Goal: Task Accomplishment & Management: Complete application form

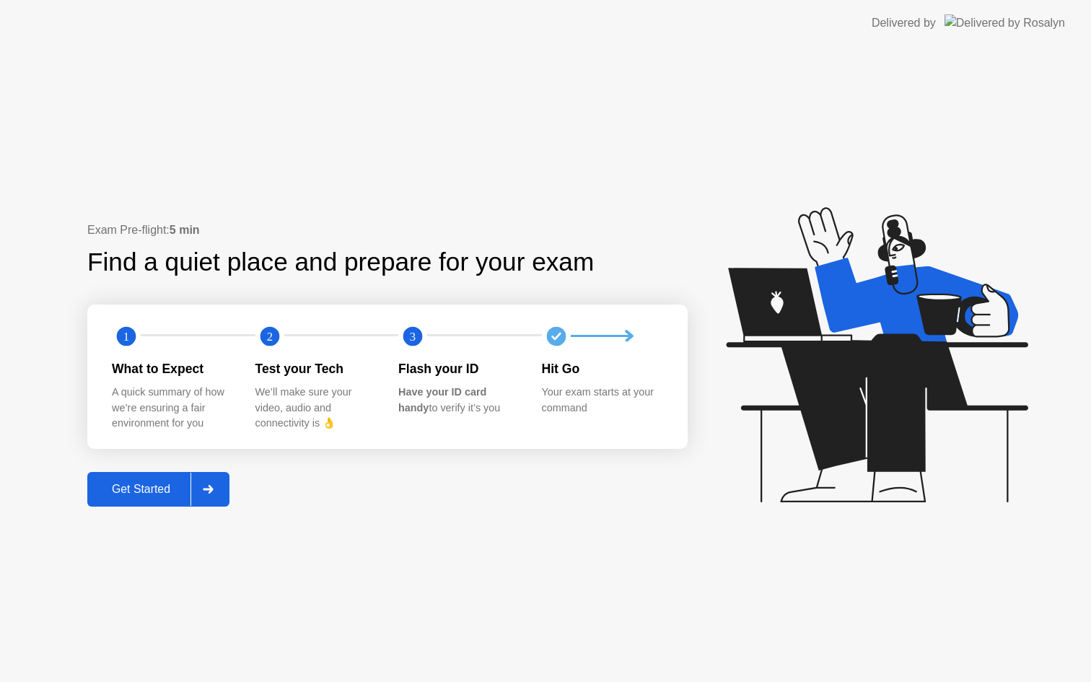
click at [168, 494] on div "Get Started" at bounding box center [141, 489] width 99 height 13
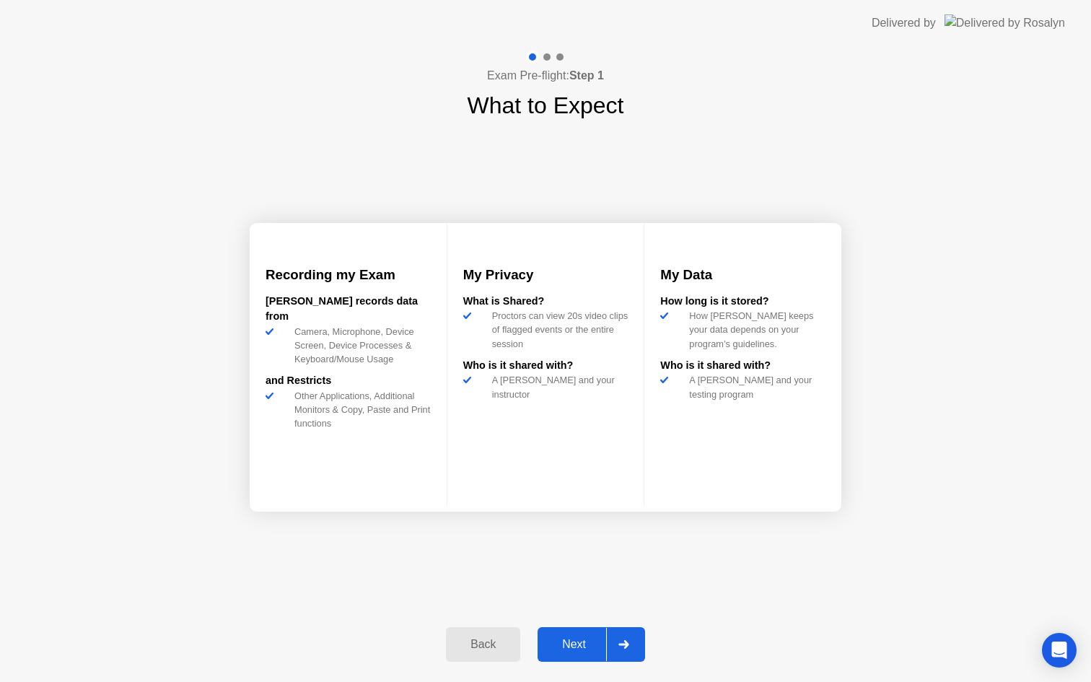
click at [589, 638] on div "Next" at bounding box center [574, 644] width 64 height 13
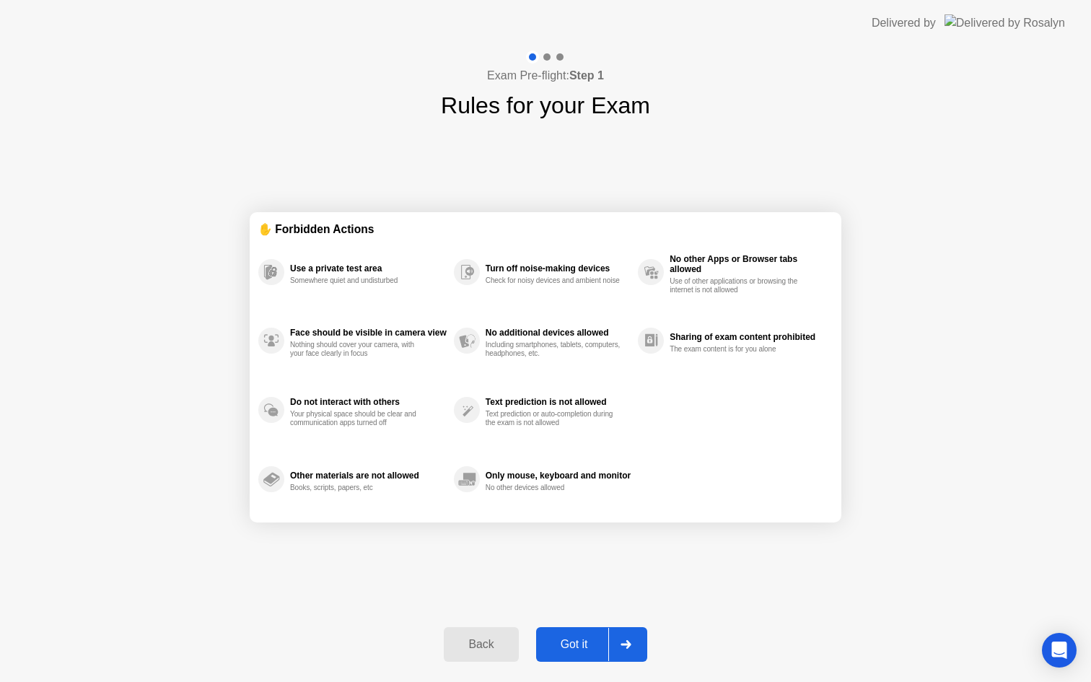
click at [589, 638] on div "Got it" at bounding box center [574, 644] width 68 height 13
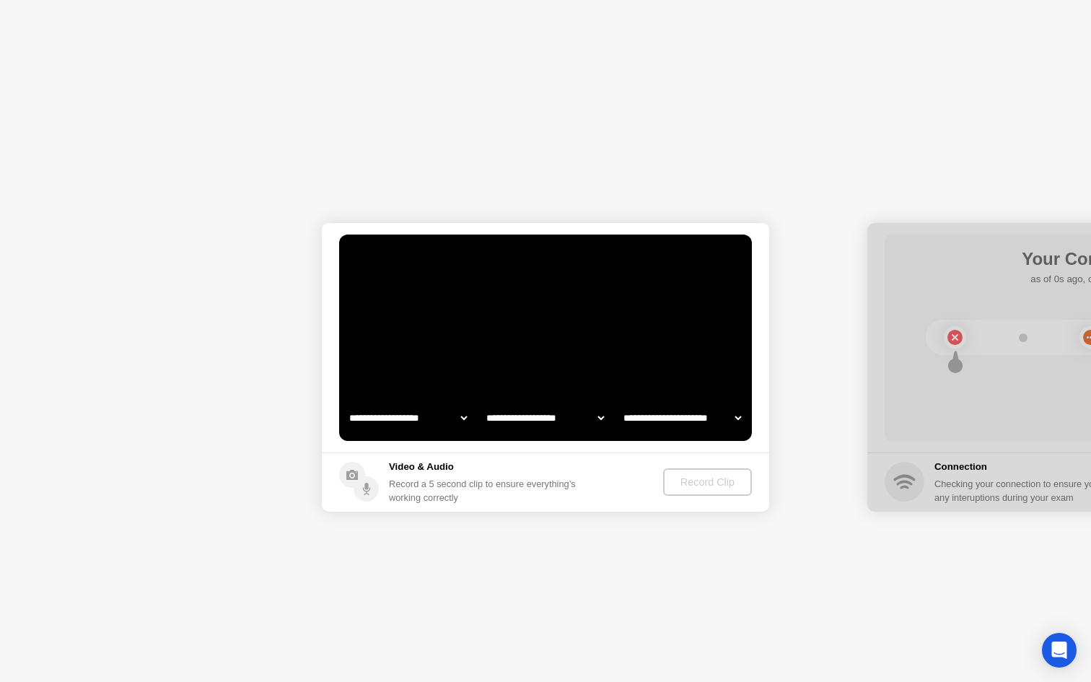
select select "**********"
select select "*******"
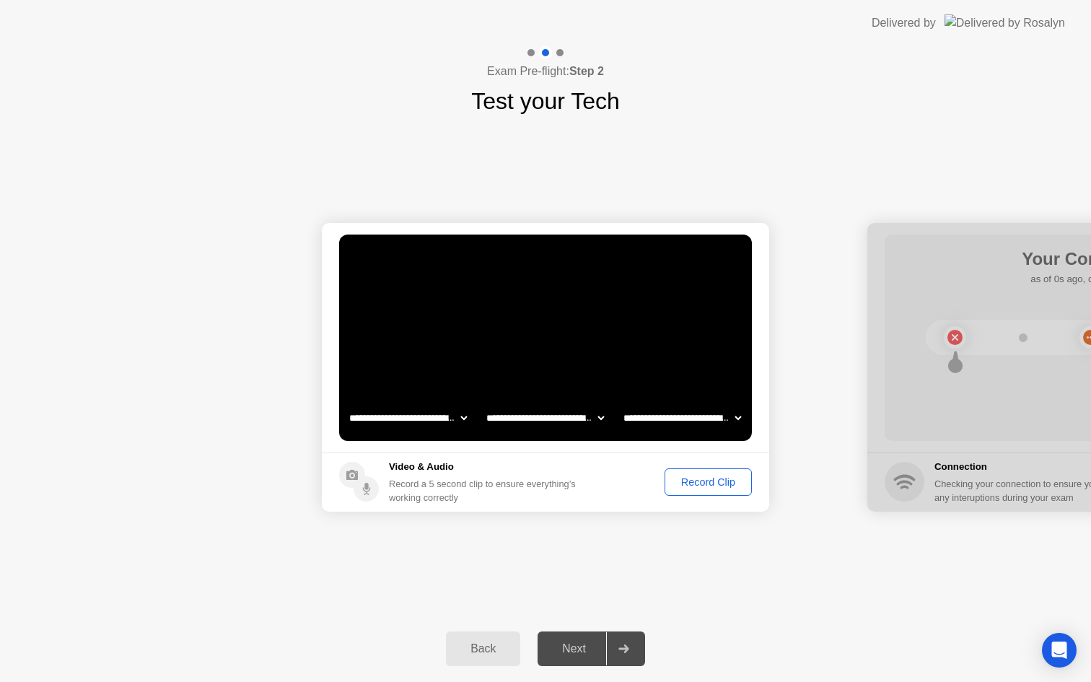
click at [704, 466] on footer "Video & Audio Record a 5 second clip to ensure everything’s working correctly R…" at bounding box center [545, 481] width 447 height 59
click at [684, 480] on div "Record Clip" at bounding box center [708, 482] width 77 height 12
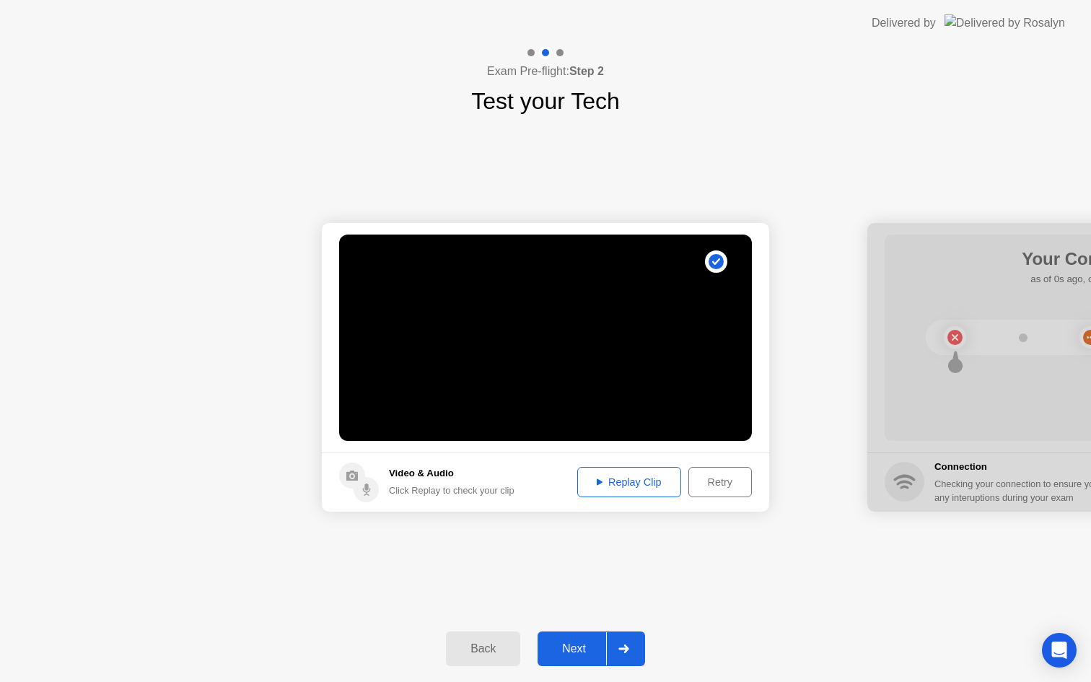
click at [579, 646] on div "Next" at bounding box center [574, 648] width 64 height 13
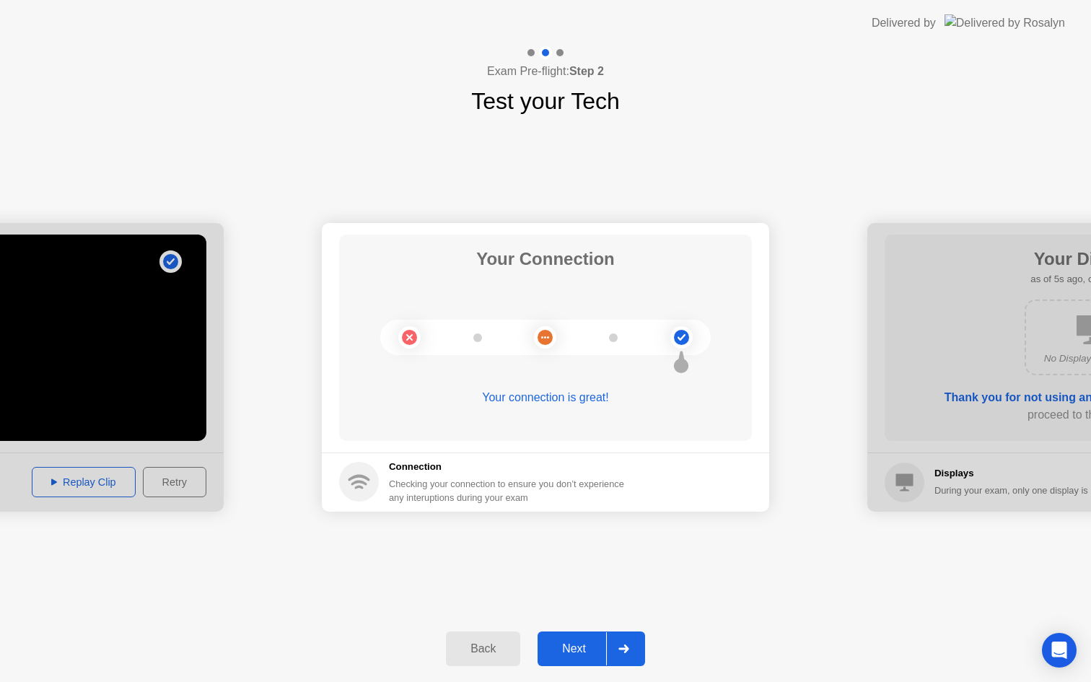
click at [571, 655] on div "Next" at bounding box center [574, 648] width 64 height 13
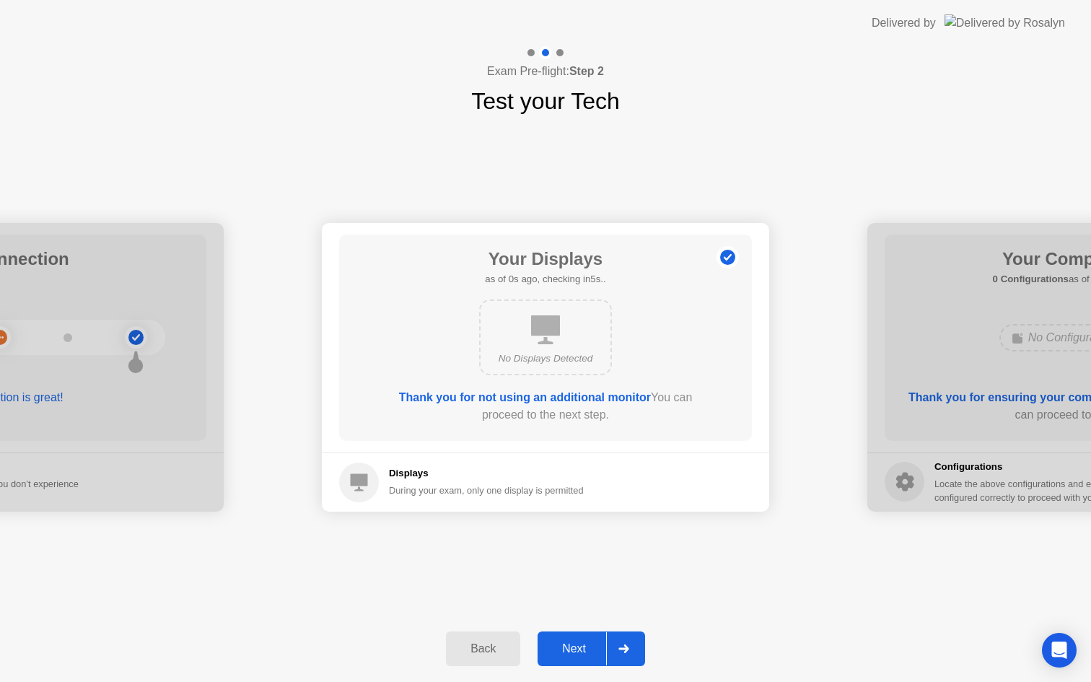
click at [584, 652] on div "Next" at bounding box center [574, 648] width 64 height 13
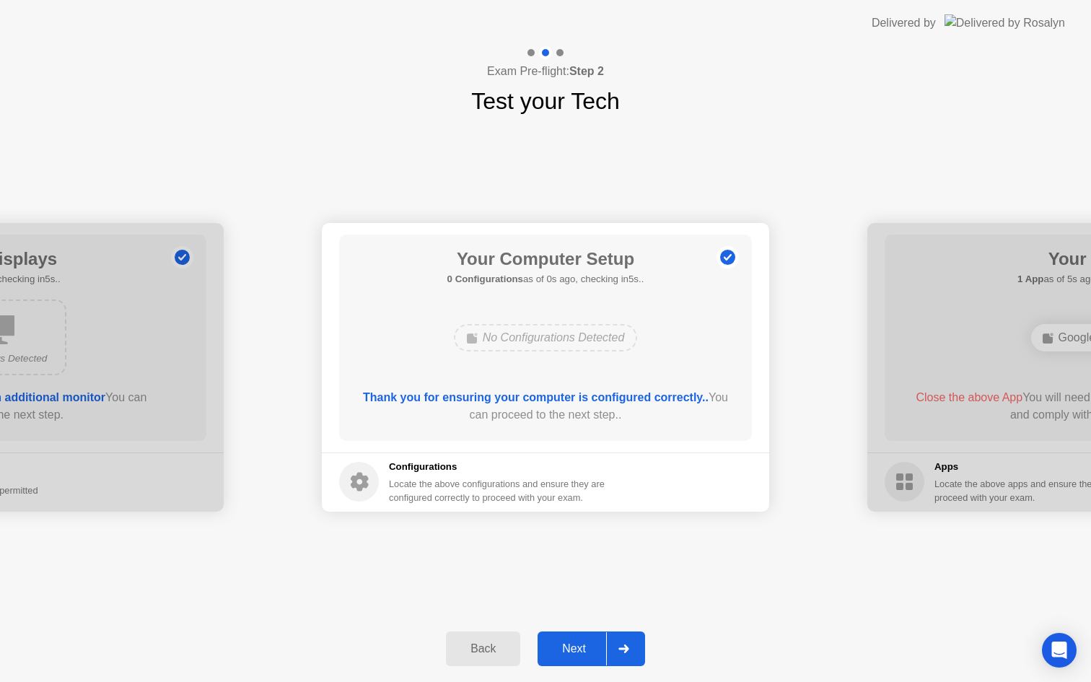
click at [587, 651] on div "Next" at bounding box center [574, 648] width 64 height 13
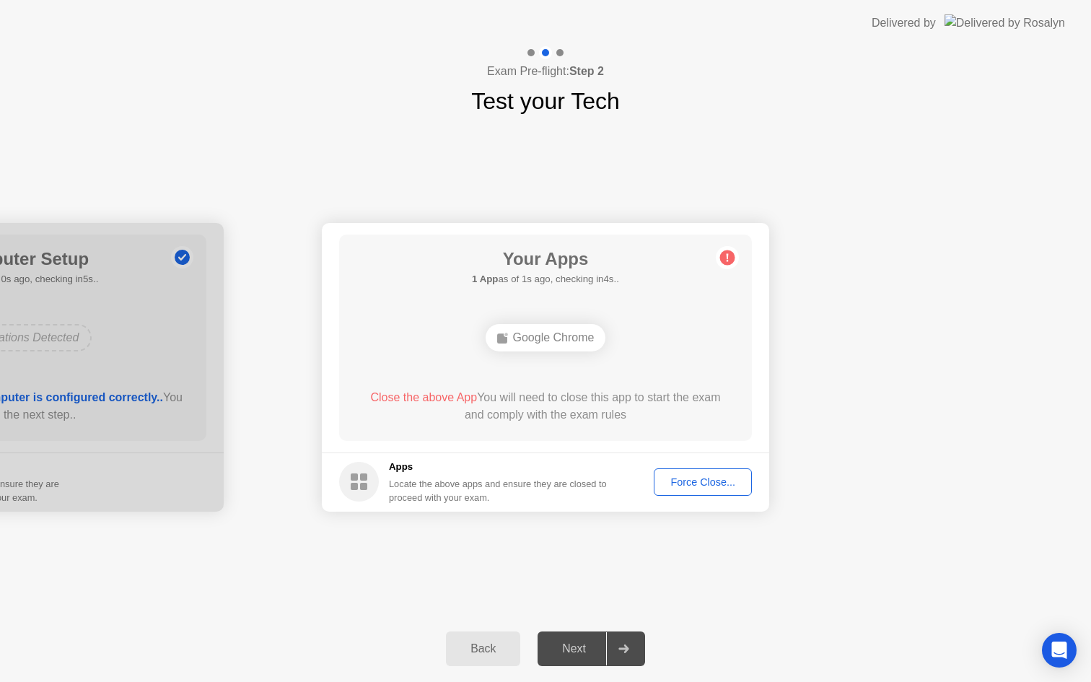
click at [707, 486] on div "Force Close..." at bounding box center [703, 482] width 88 height 12
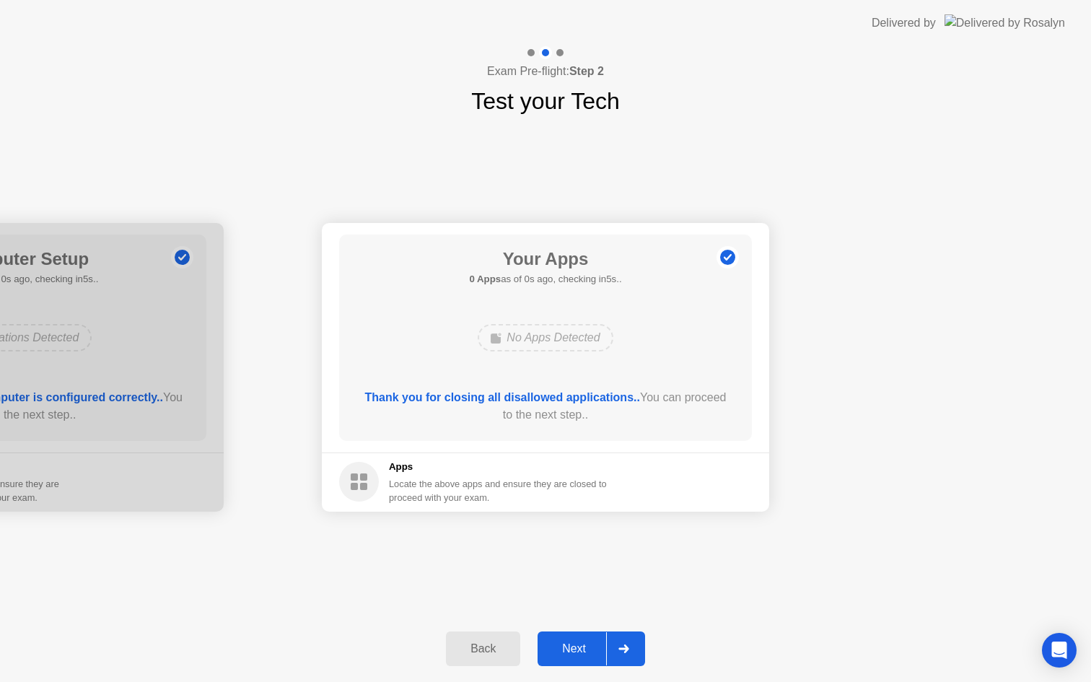
click at [580, 646] on div "Next" at bounding box center [574, 648] width 64 height 13
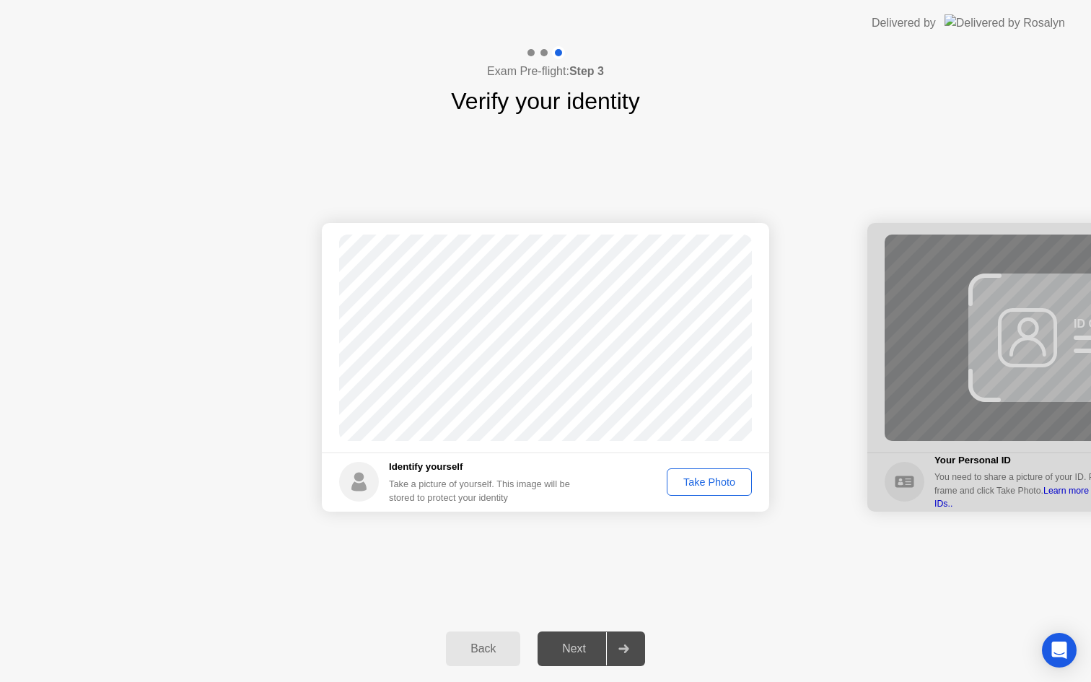
click at [701, 483] on div "Take Photo" at bounding box center [709, 482] width 75 height 12
click at [574, 646] on div "Next" at bounding box center [574, 648] width 64 height 13
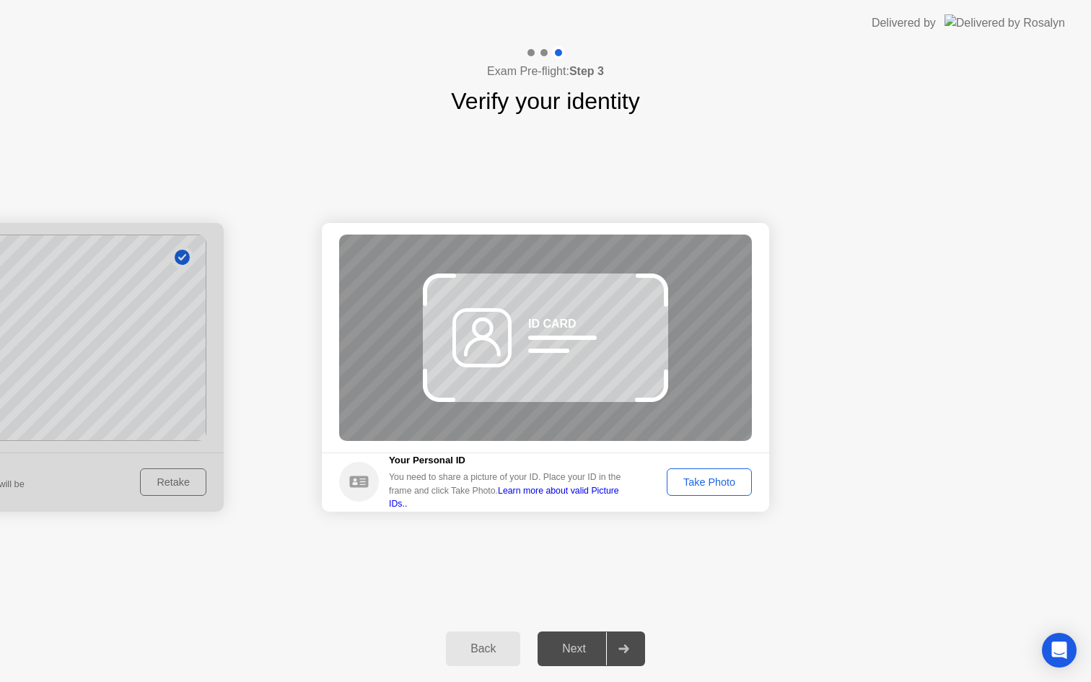
click at [704, 481] on div "Take Photo" at bounding box center [709, 482] width 75 height 12
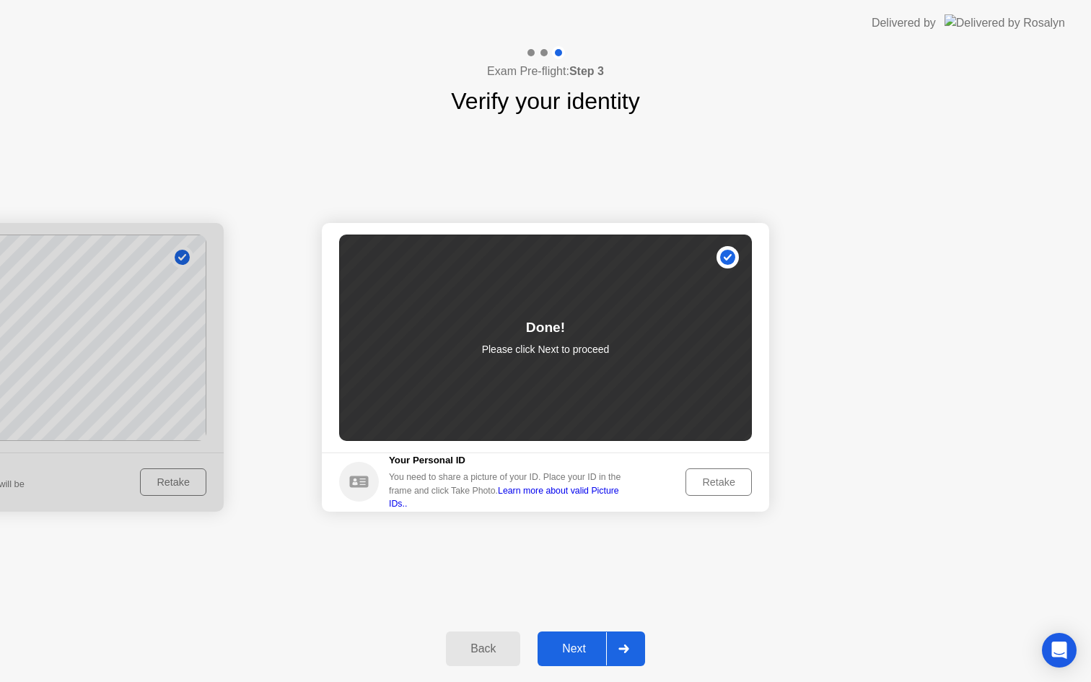
click at [567, 642] on div "Next" at bounding box center [574, 648] width 64 height 13
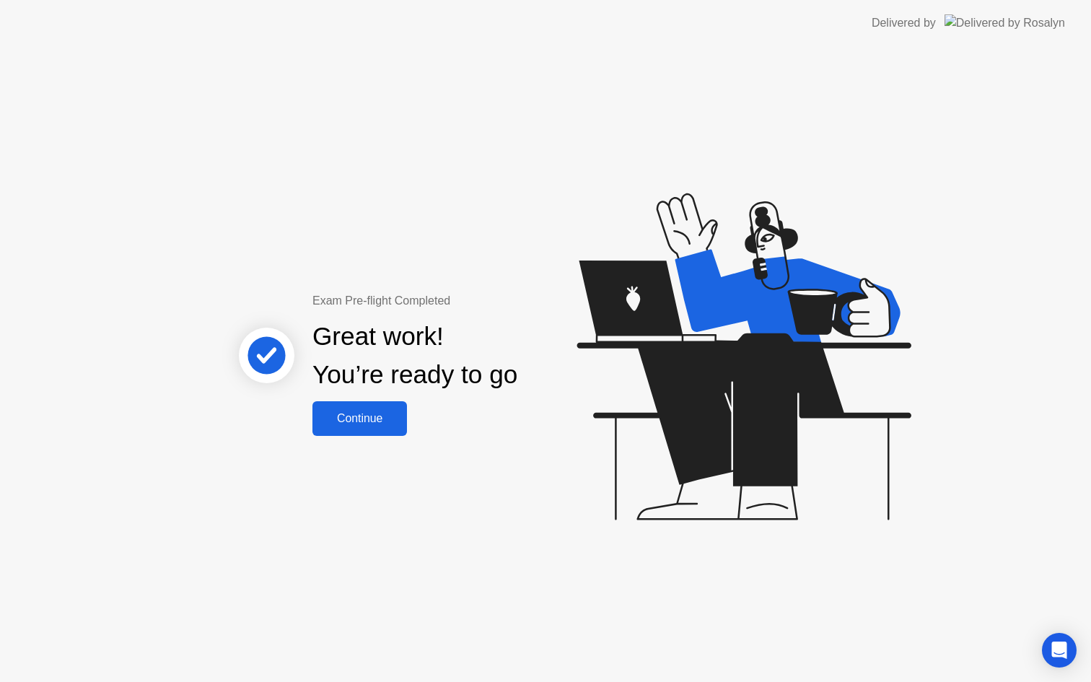
click at [387, 421] on div "Continue" at bounding box center [360, 418] width 86 height 13
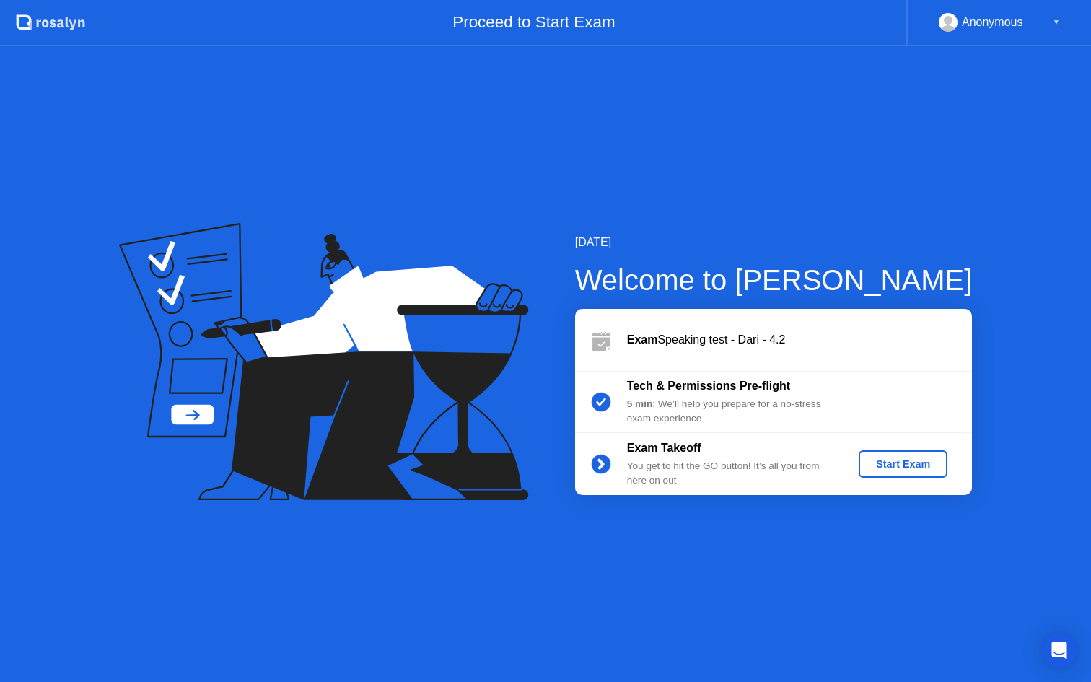
click at [899, 462] on div "Start Exam" at bounding box center [902, 464] width 77 height 12
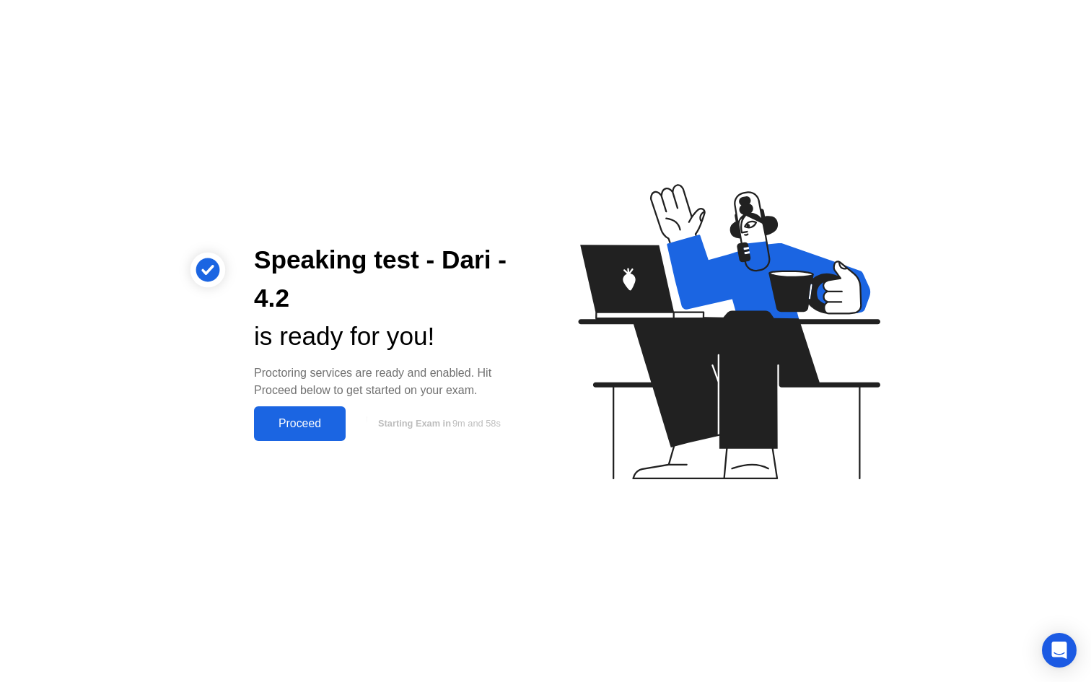
click at [326, 429] on div "Proceed" at bounding box center [299, 423] width 83 height 13
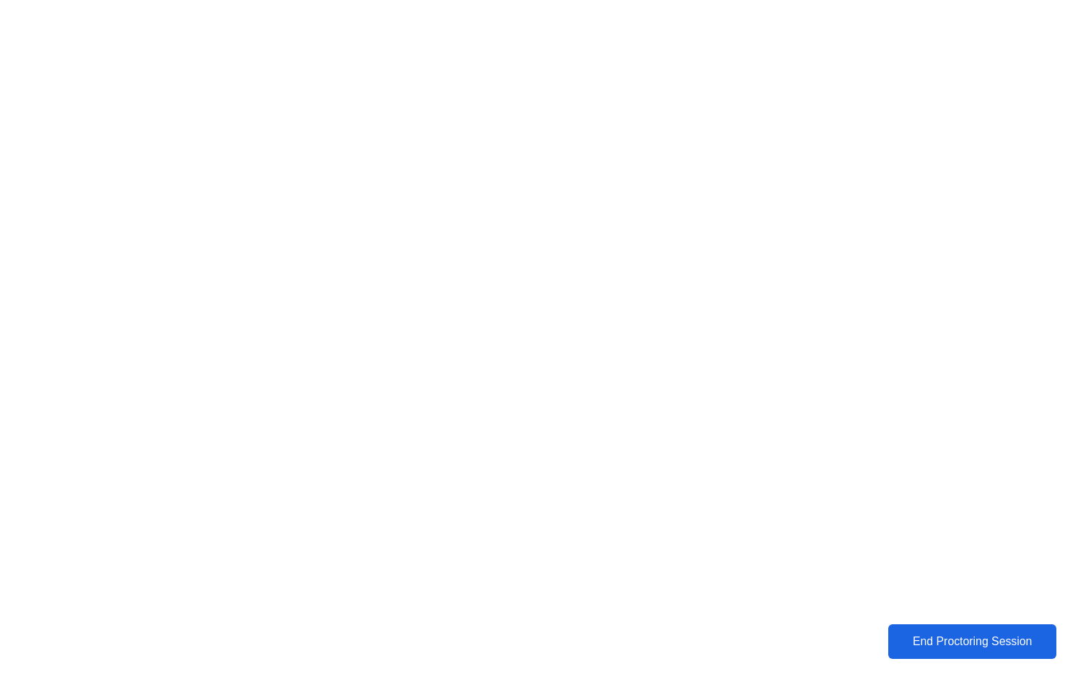
click at [906, 635] on div "End Proctoring Session" at bounding box center [971, 641] width 159 height 13
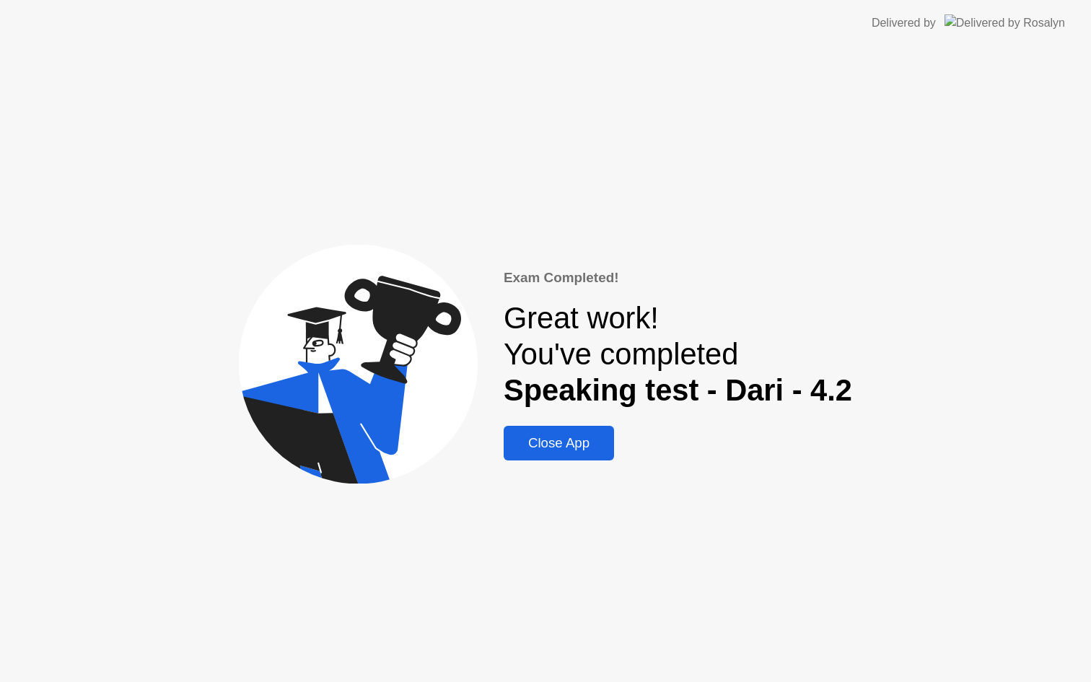
click at [559, 449] on div "Close App" at bounding box center [559, 443] width 102 height 16
